Goal: Communication & Community: Answer question/provide support

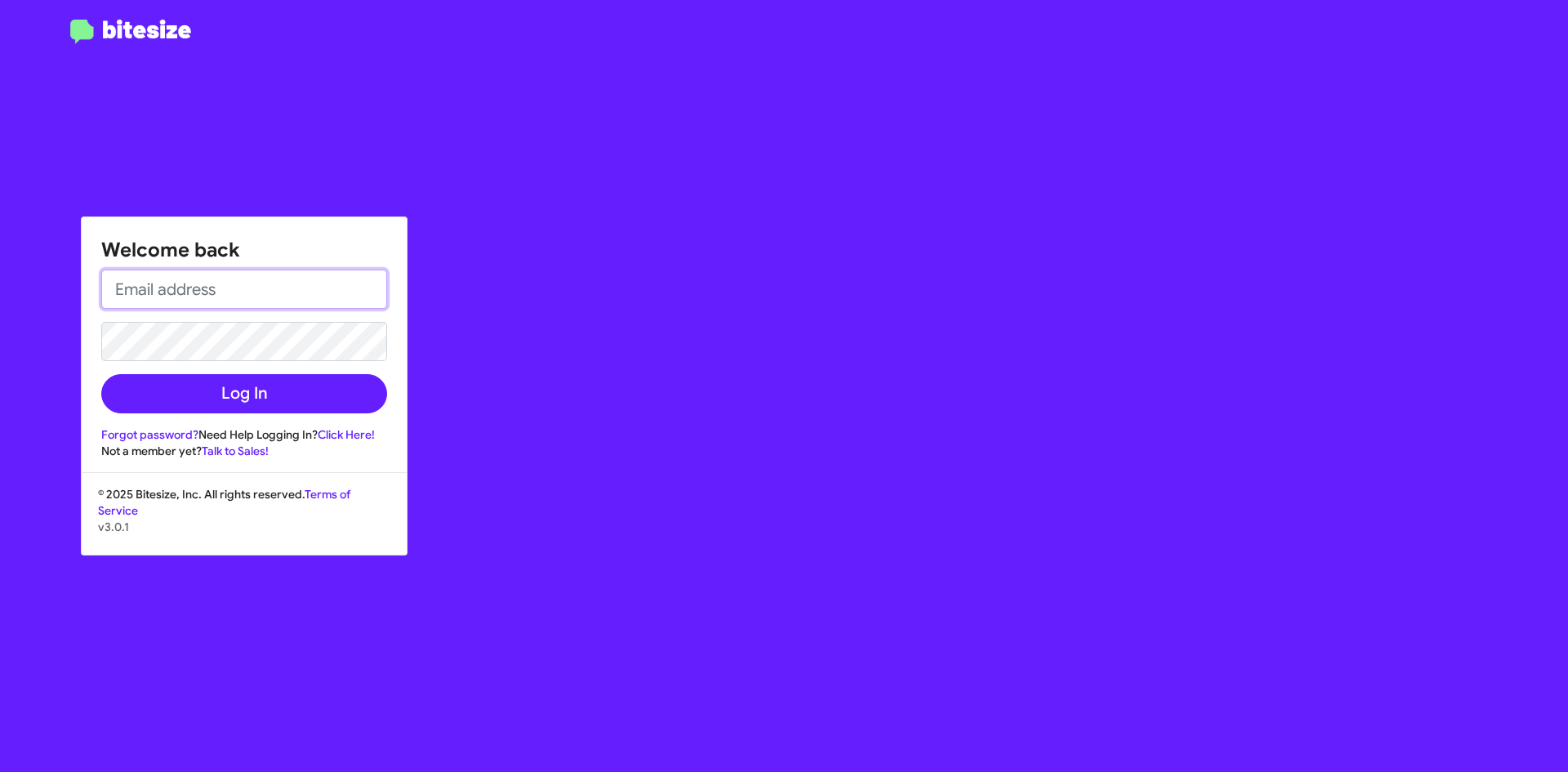
click at [153, 283] on input "email" at bounding box center [243, 289] width 285 height 39
click at [101, 374] on button "Log In" at bounding box center [243, 394] width 285 height 39
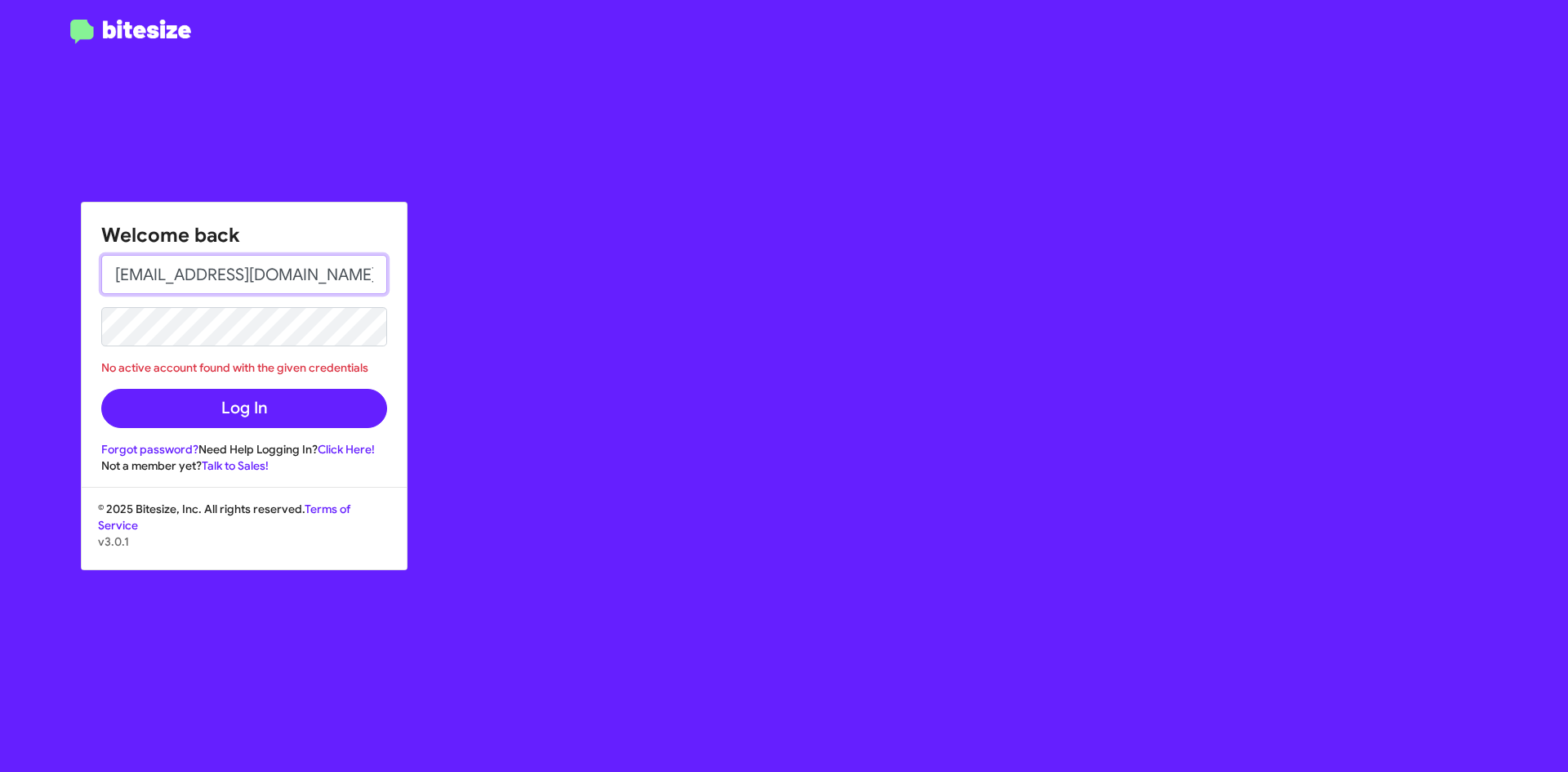
click at [136, 272] on input "mallred@pinebeltmotors.com" at bounding box center [243, 274] width 285 height 39
click at [133, 273] on input "mallred@pinebeltmotors.com" at bounding box center [243, 274] width 285 height 39
type input "mirenda.allred@pinebeltmotors.com"
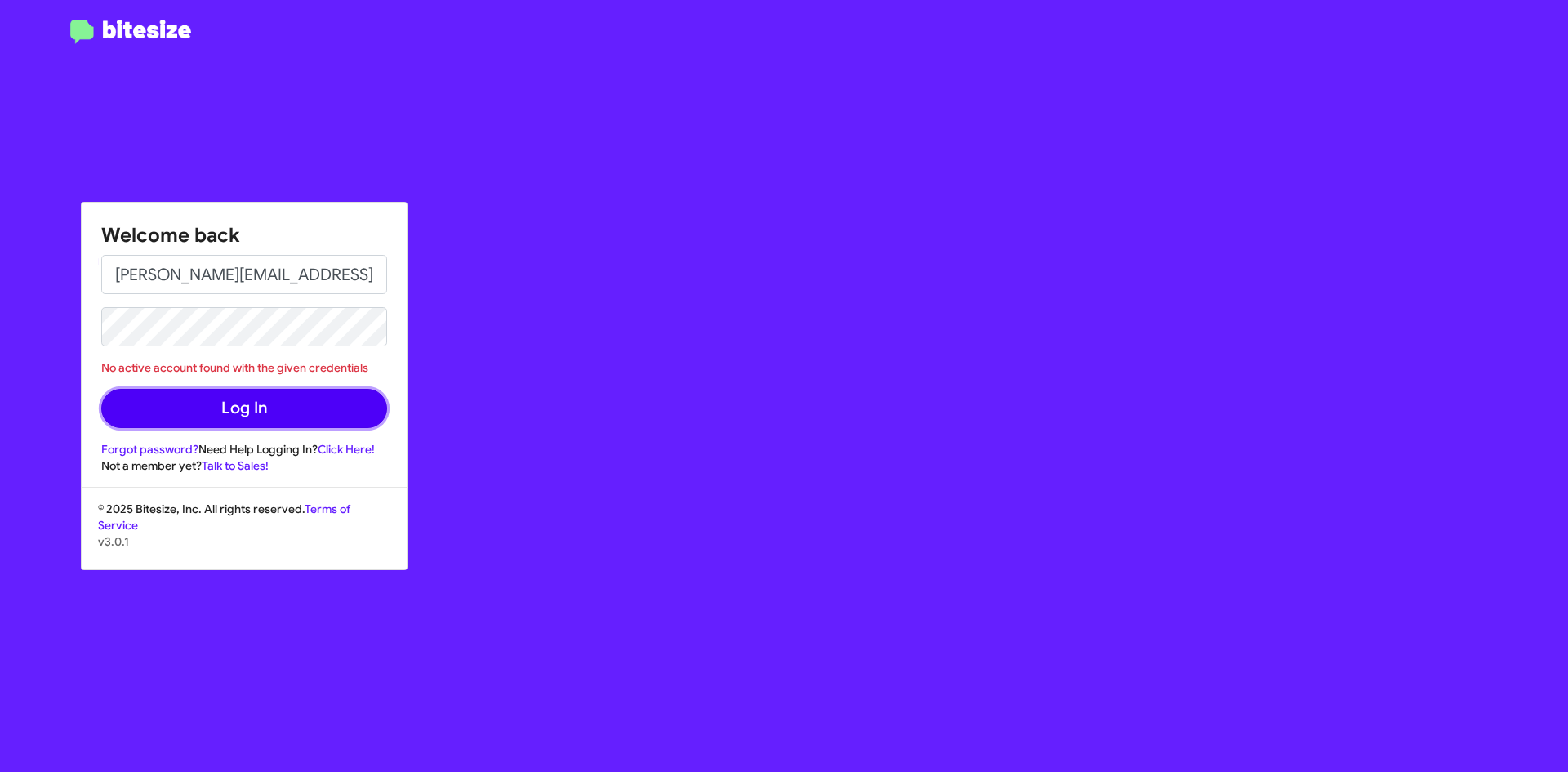
click at [215, 416] on button "Log In" at bounding box center [243, 408] width 285 height 39
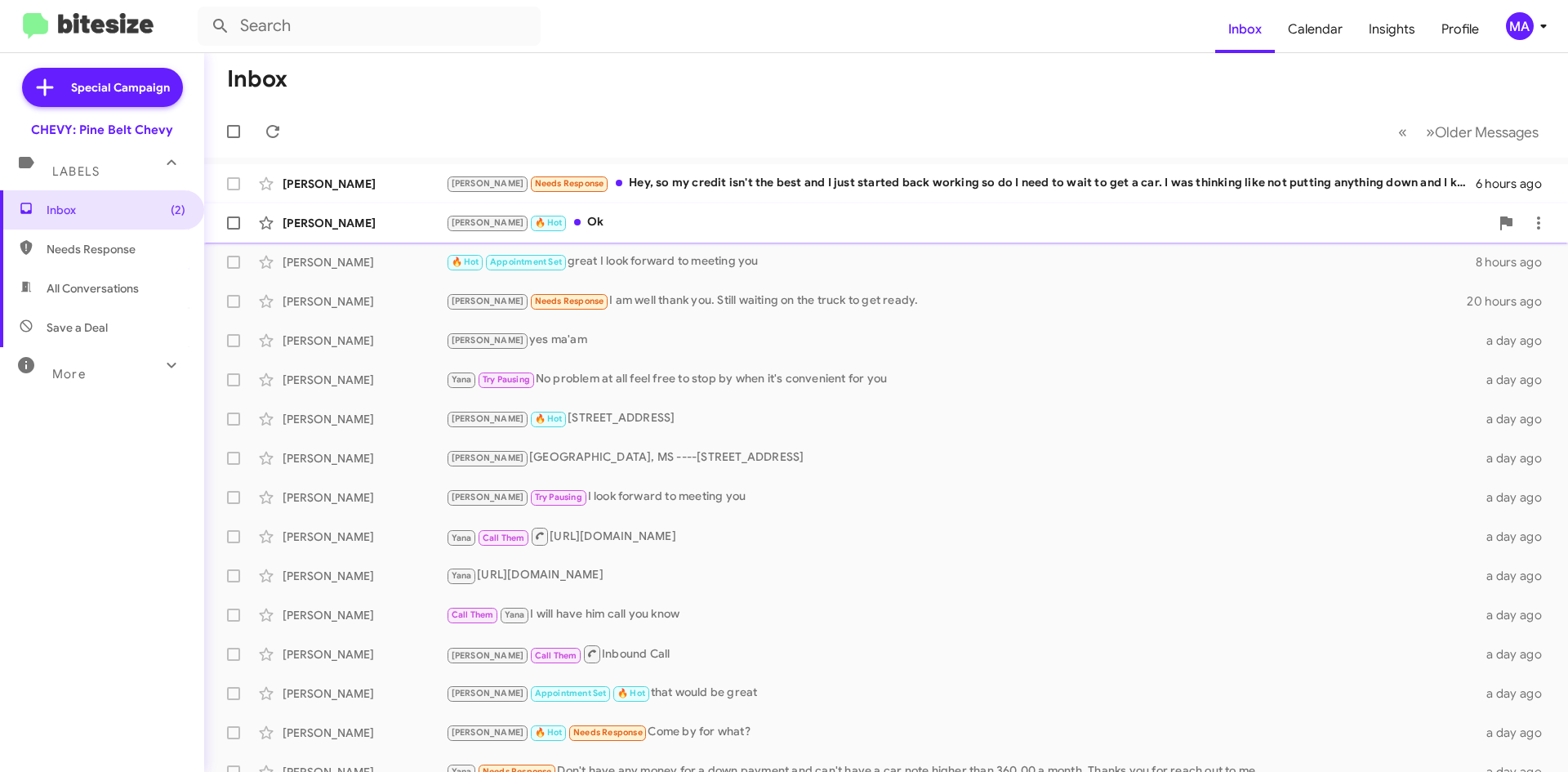
click at [614, 232] on div "[PERSON_NAME] 🔥 Hot Ok" at bounding box center [967, 223] width 1043 height 19
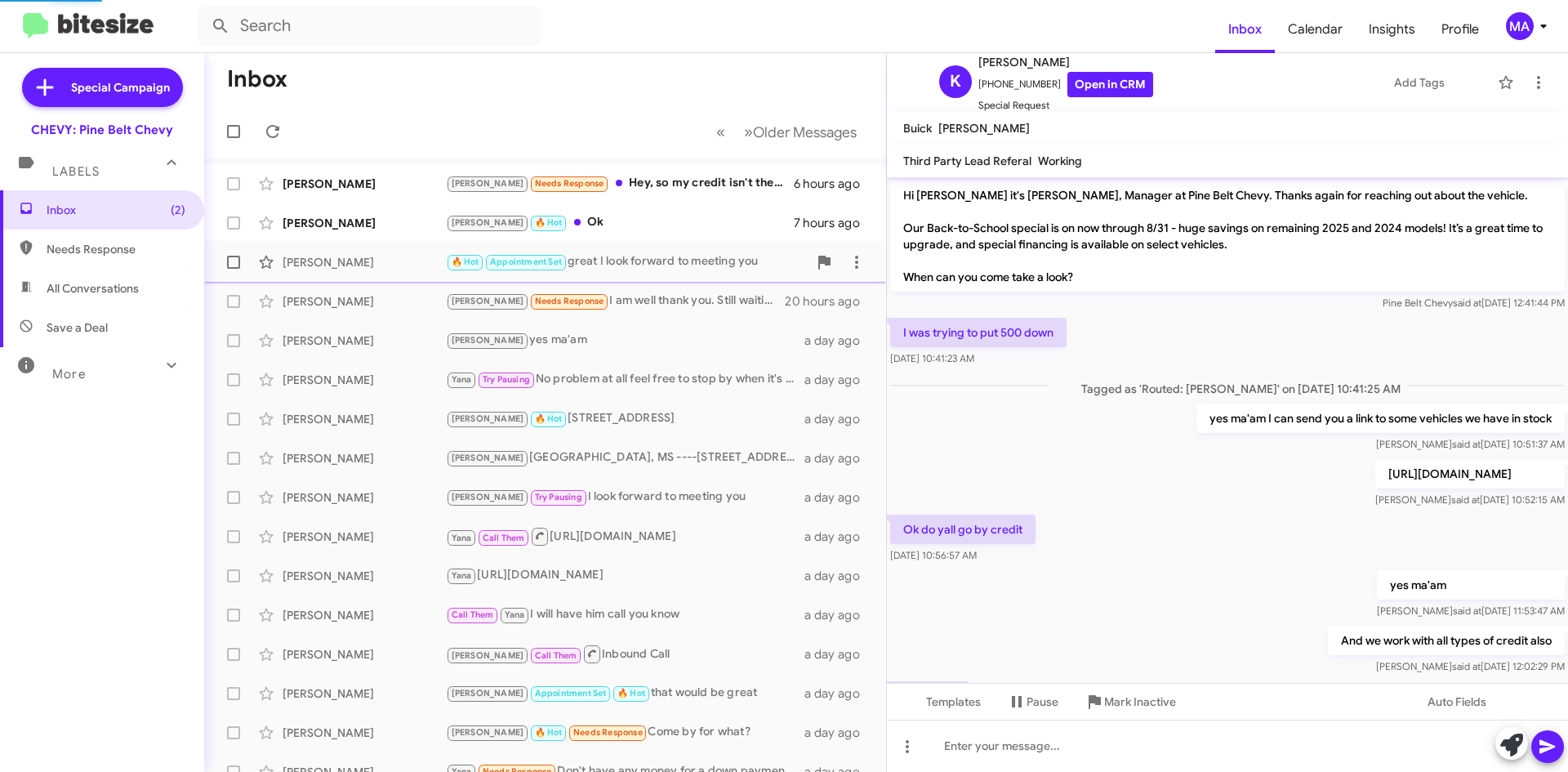
scroll to position [532, 0]
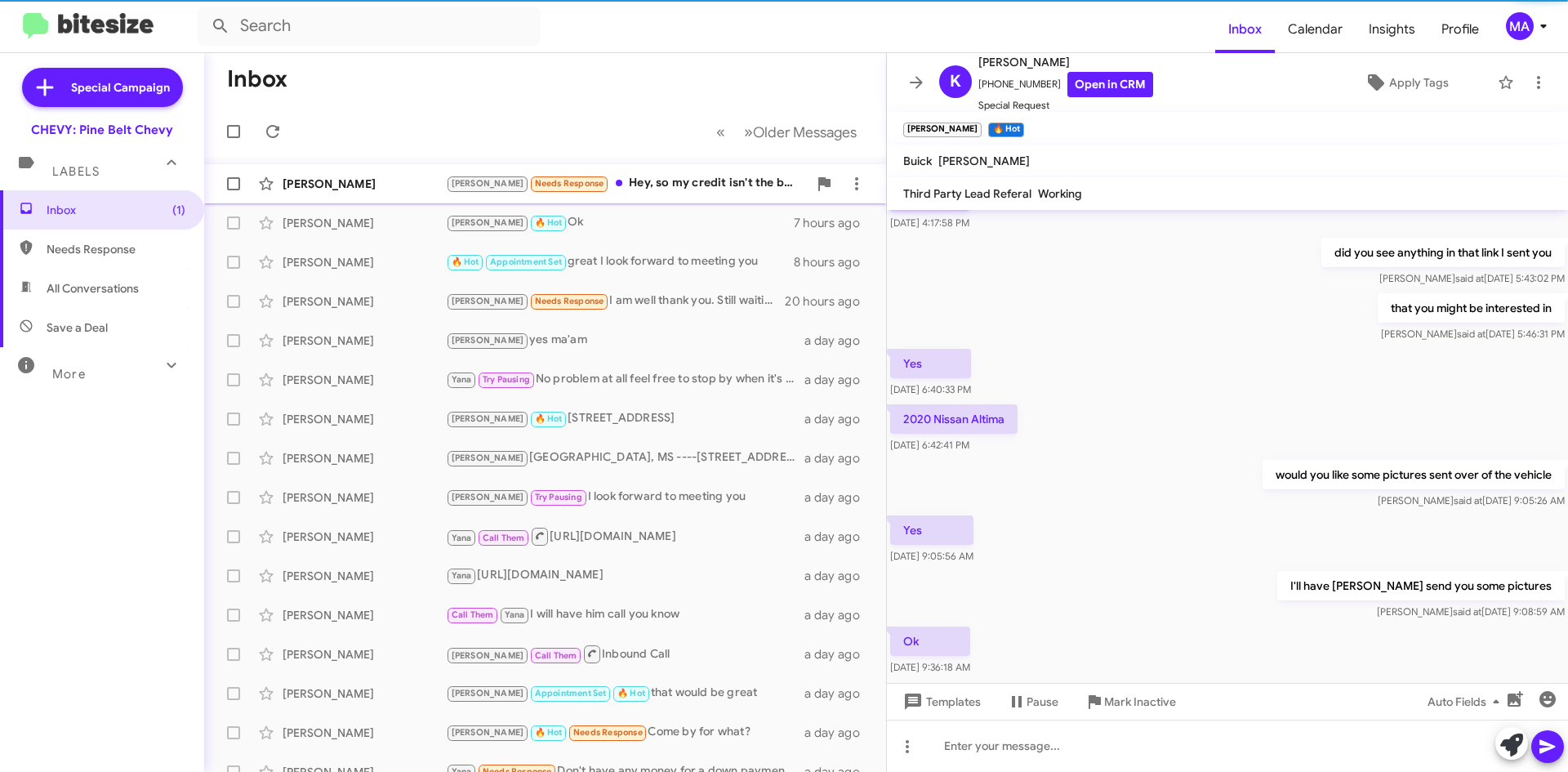
click at [630, 181] on div "[PERSON_NAME] Needs Response Hey, so my credit isn't the best and I just starte…" at bounding box center [627, 184] width 362 height 19
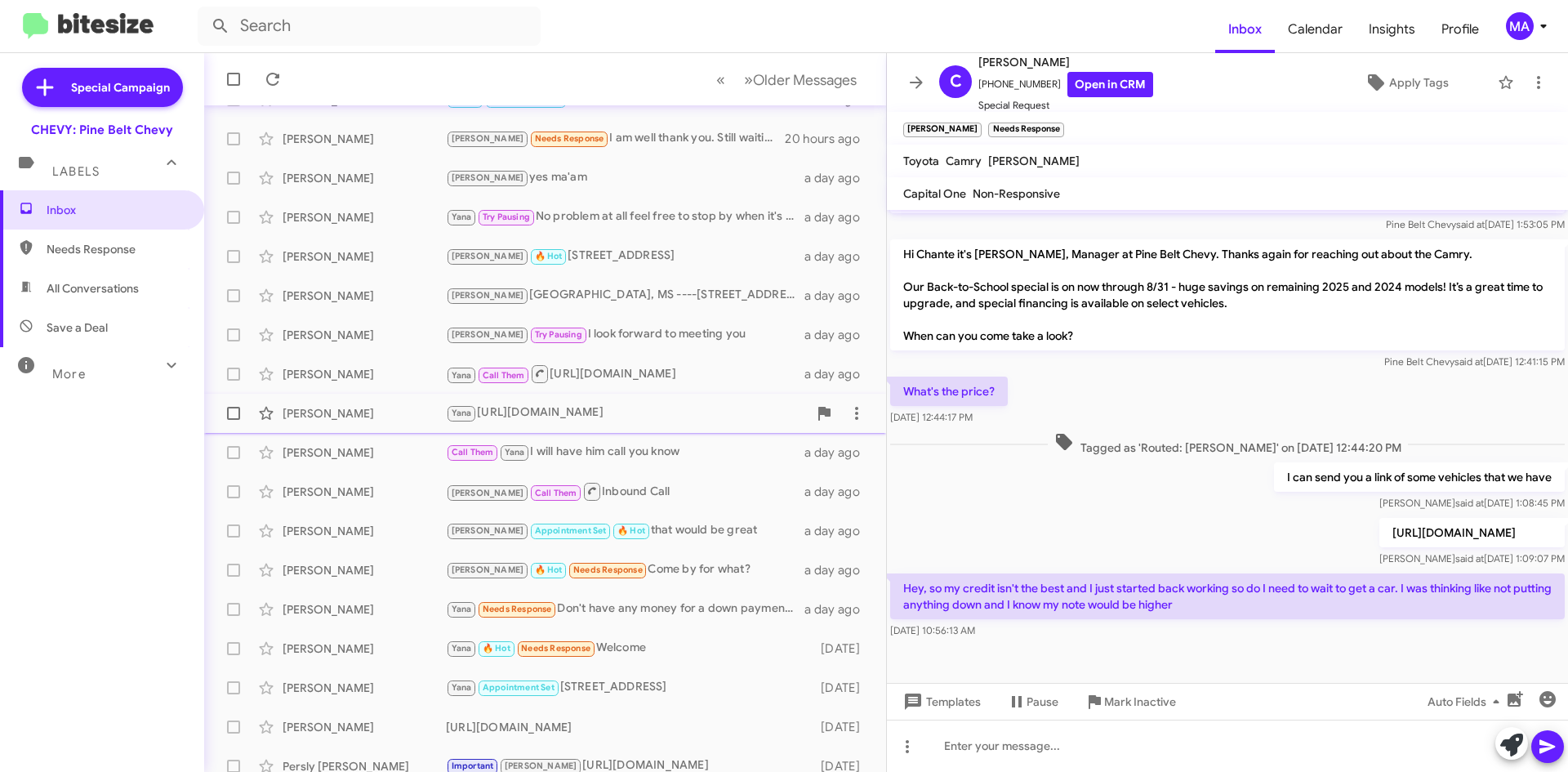
scroll to position [164, 0]
click at [652, 542] on div "[PERSON_NAME] [PERSON_NAME] Appointment Set 🔥 Hot that would be great a day ago" at bounding box center [544, 530] width 656 height 33
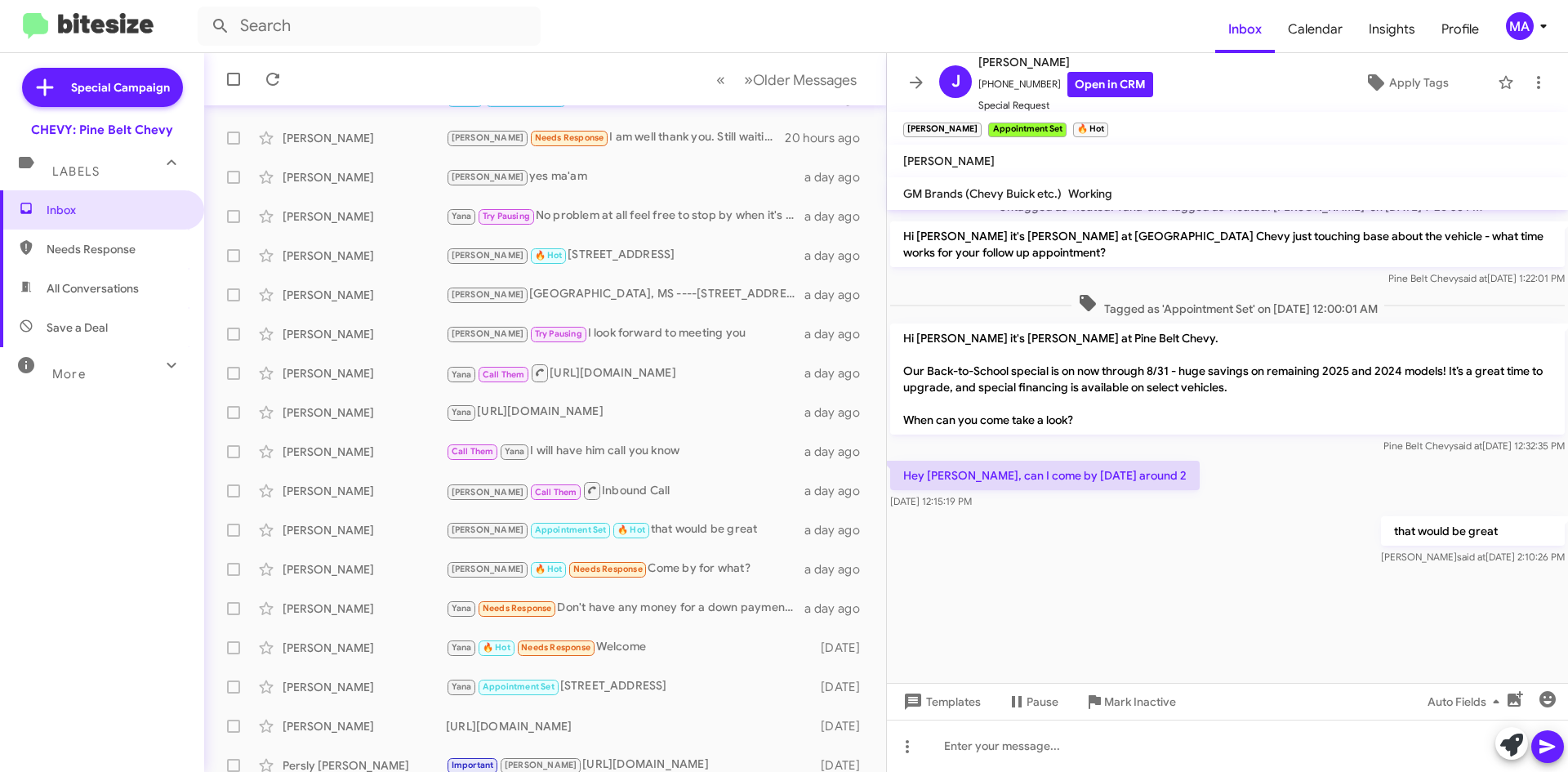
scroll to position [1566, 0]
click at [1076, 87] on link "Open in CRM" at bounding box center [1110, 85] width 86 height 26
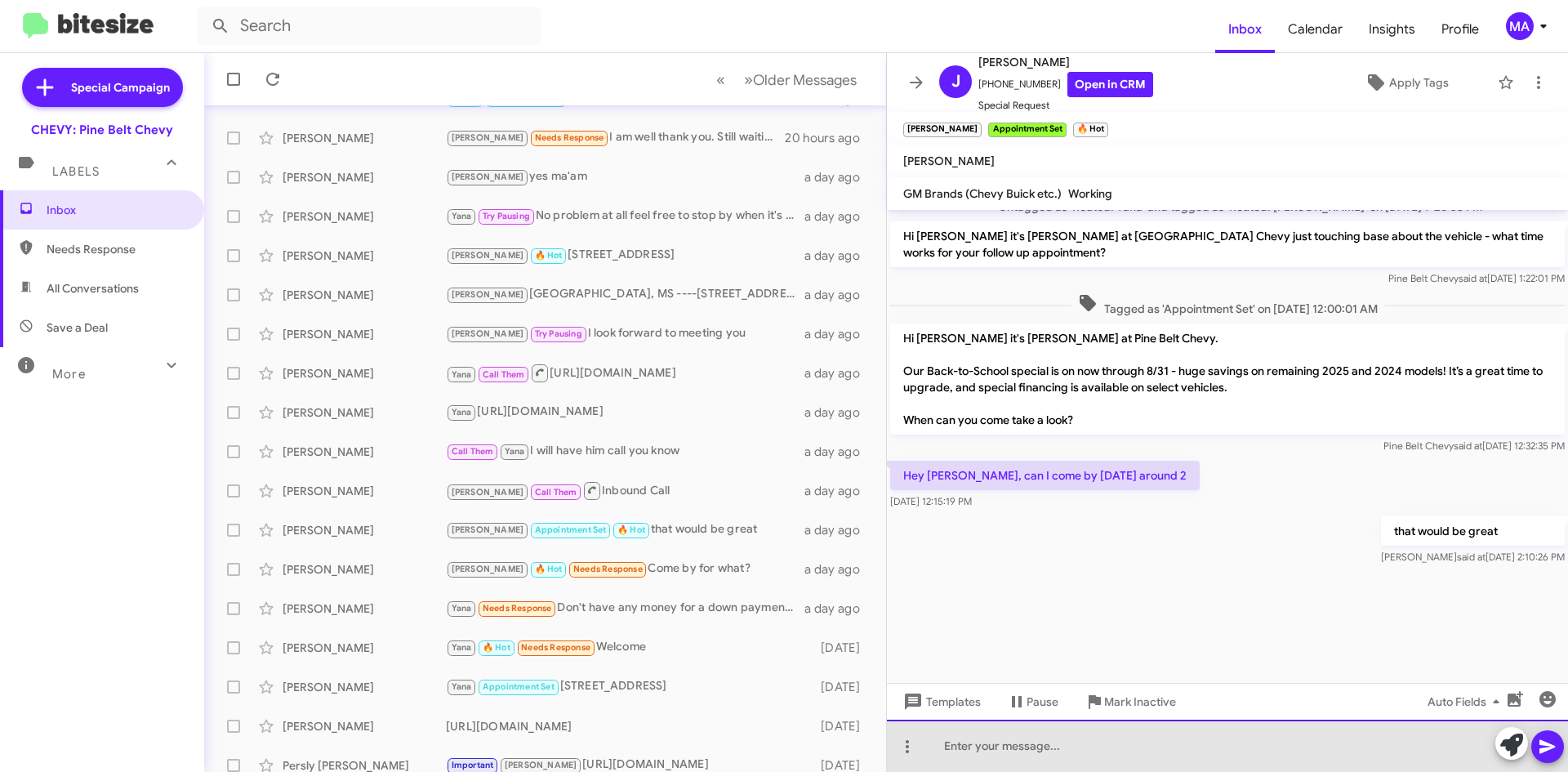
click at [1024, 744] on div at bounding box center [1227, 745] width 681 height 52
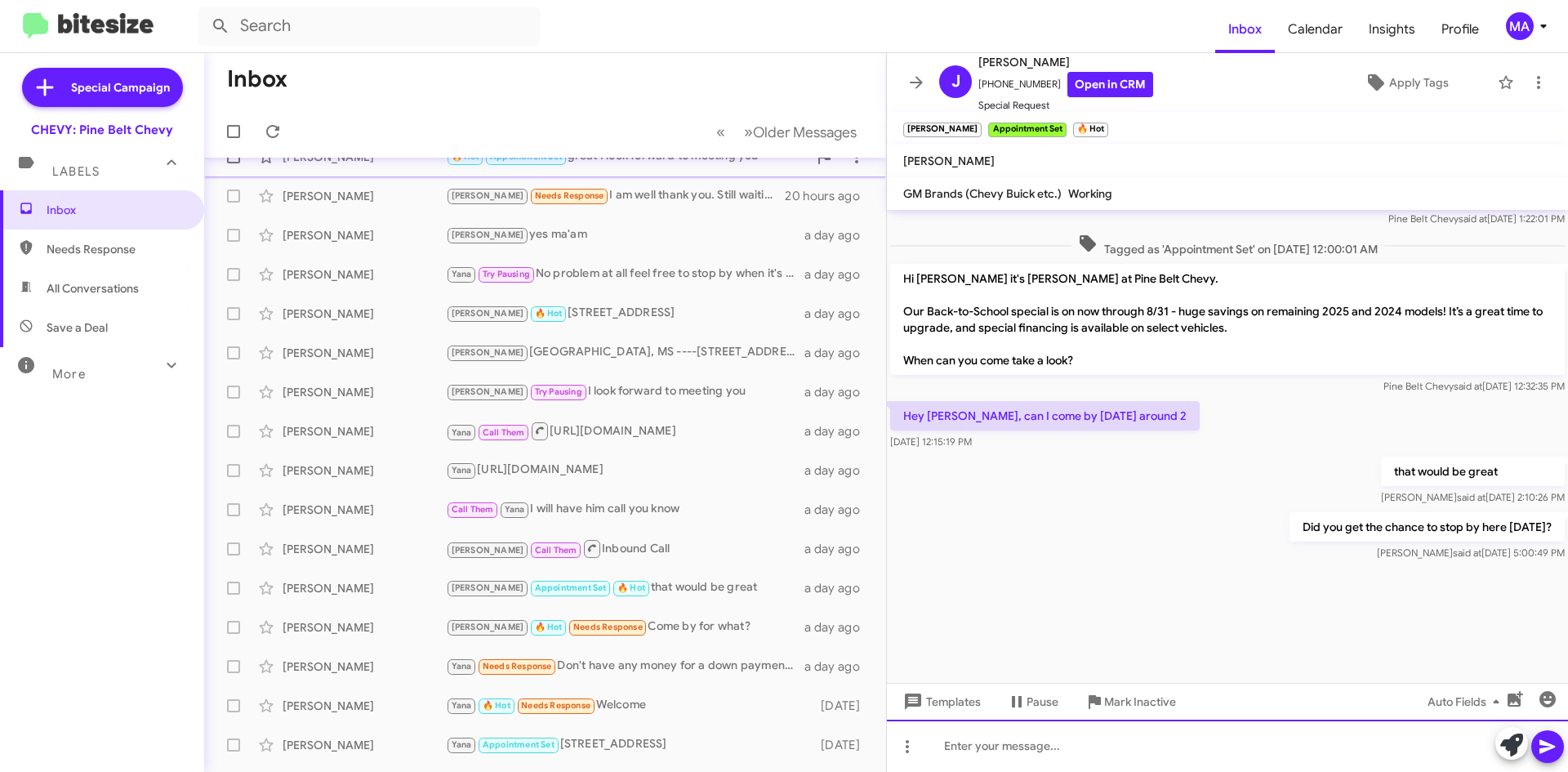
scroll to position [0, 0]
